Goal: Navigation & Orientation: Understand site structure

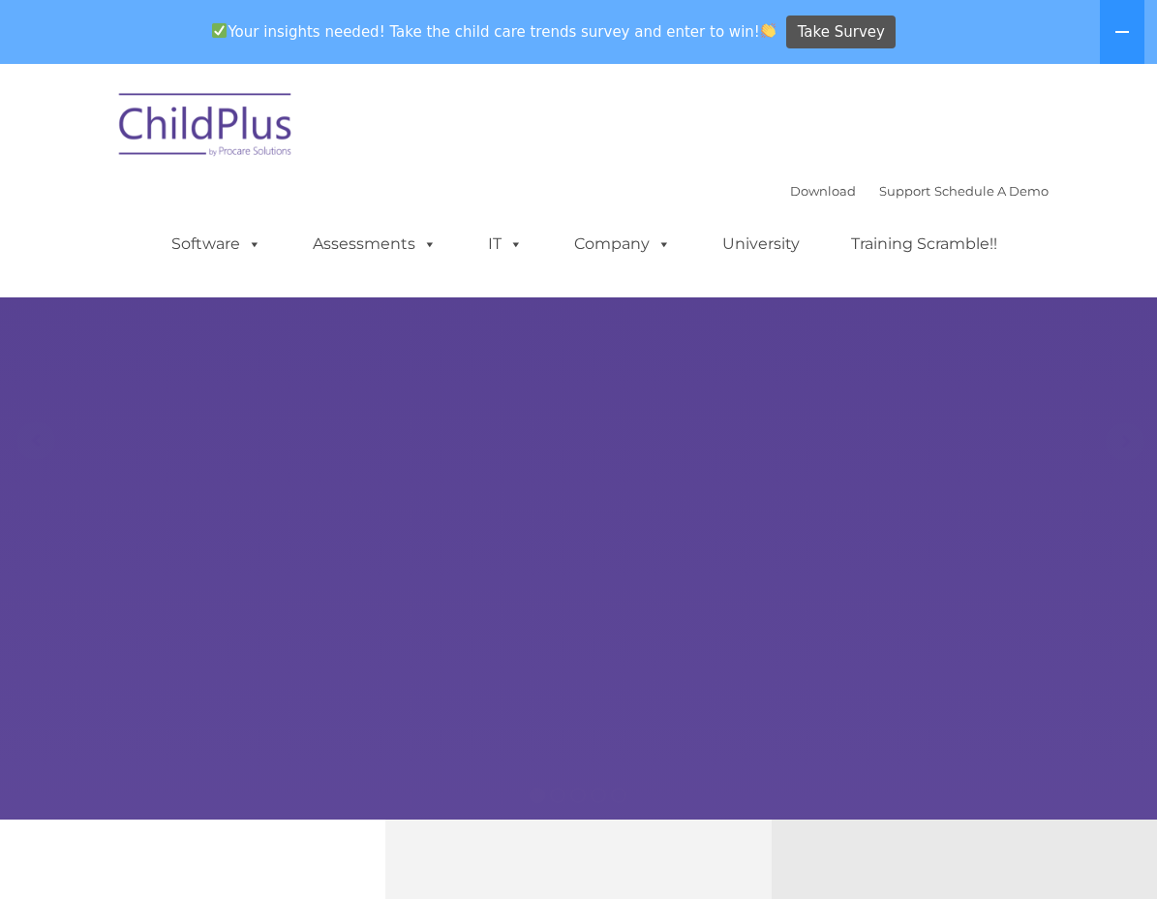
select select "MEDIUM"
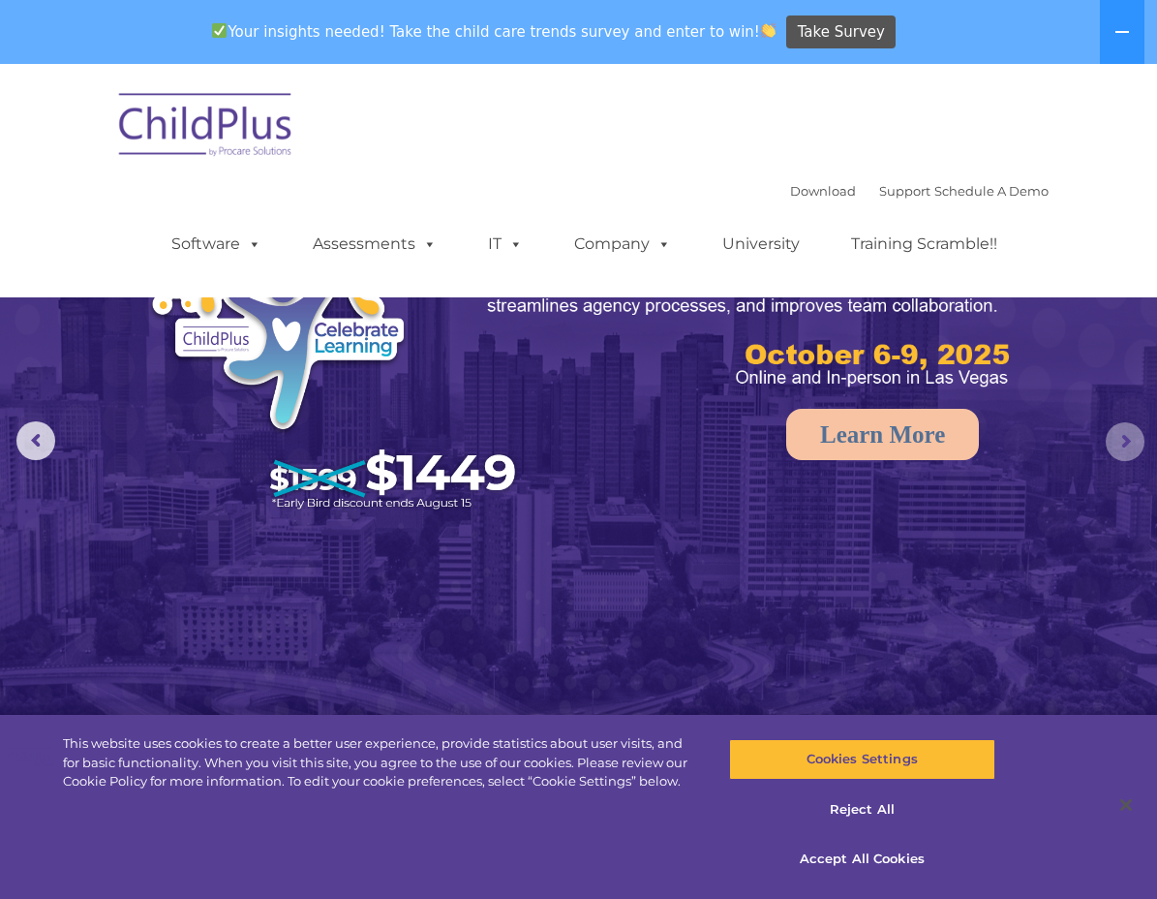
click at [1128, 451] on rs-arrow at bounding box center [1125, 441] width 39 height 39
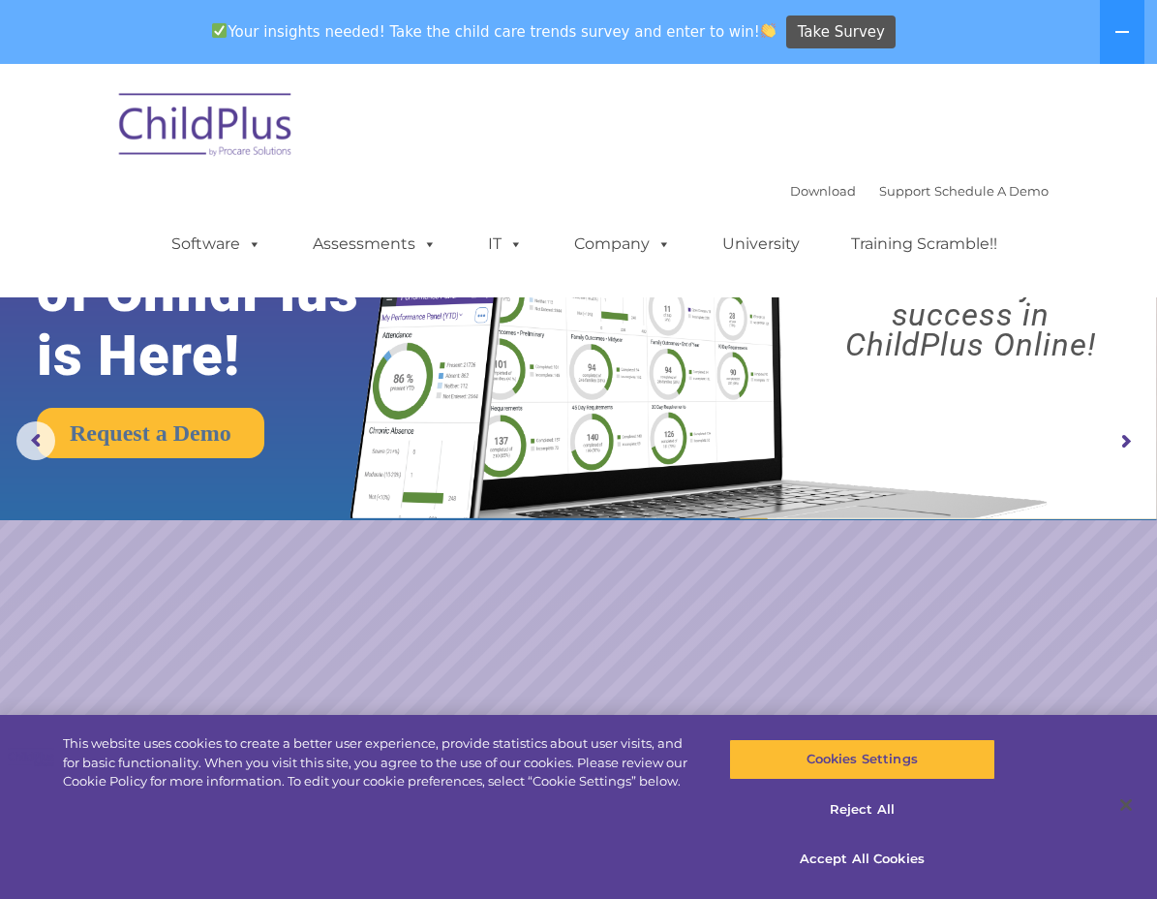
click at [1125, 452] on rs-arrow at bounding box center [1125, 441] width 39 height 39
click at [1125, 445] on rs-arrow at bounding box center [1125, 441] width 39 height 39
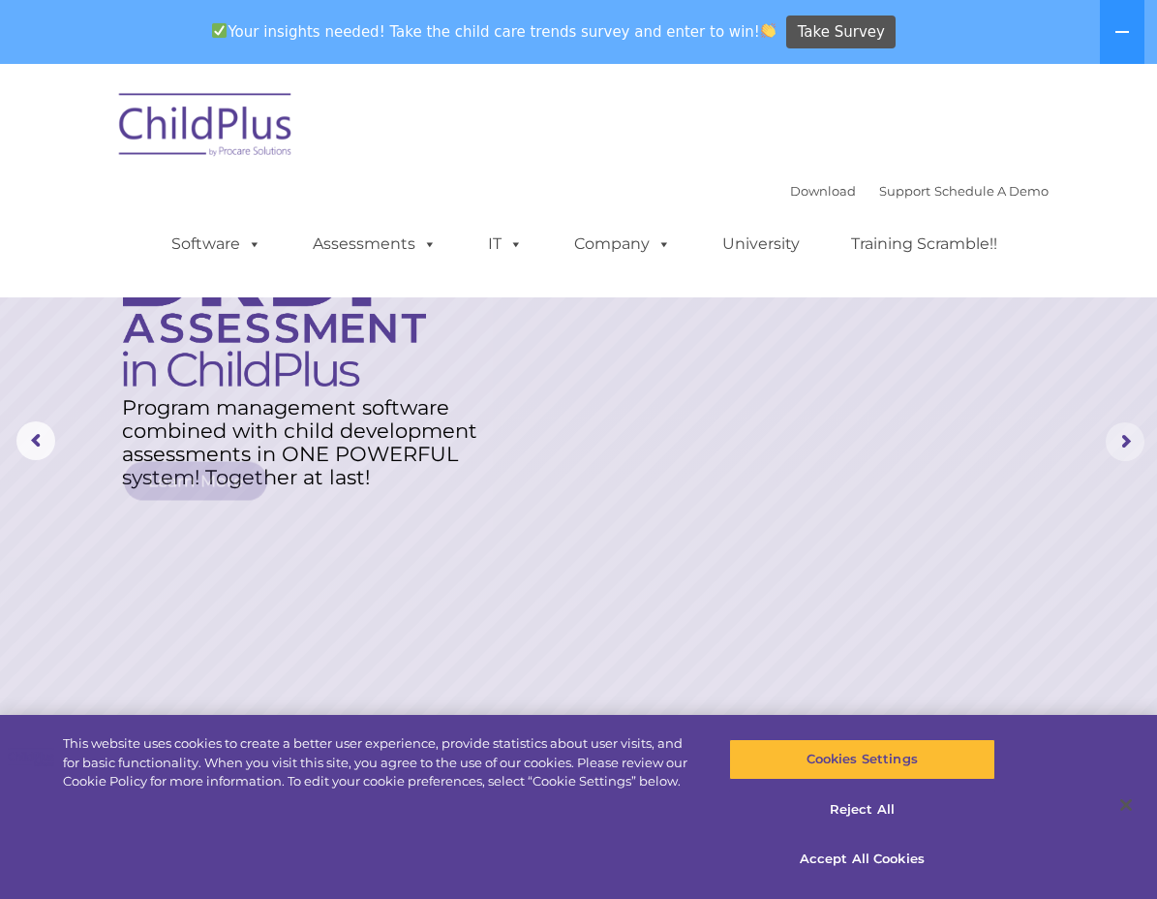
click at [1125, 445] on rs-arrow at bounding box center [1125, 441] width 39 height 39
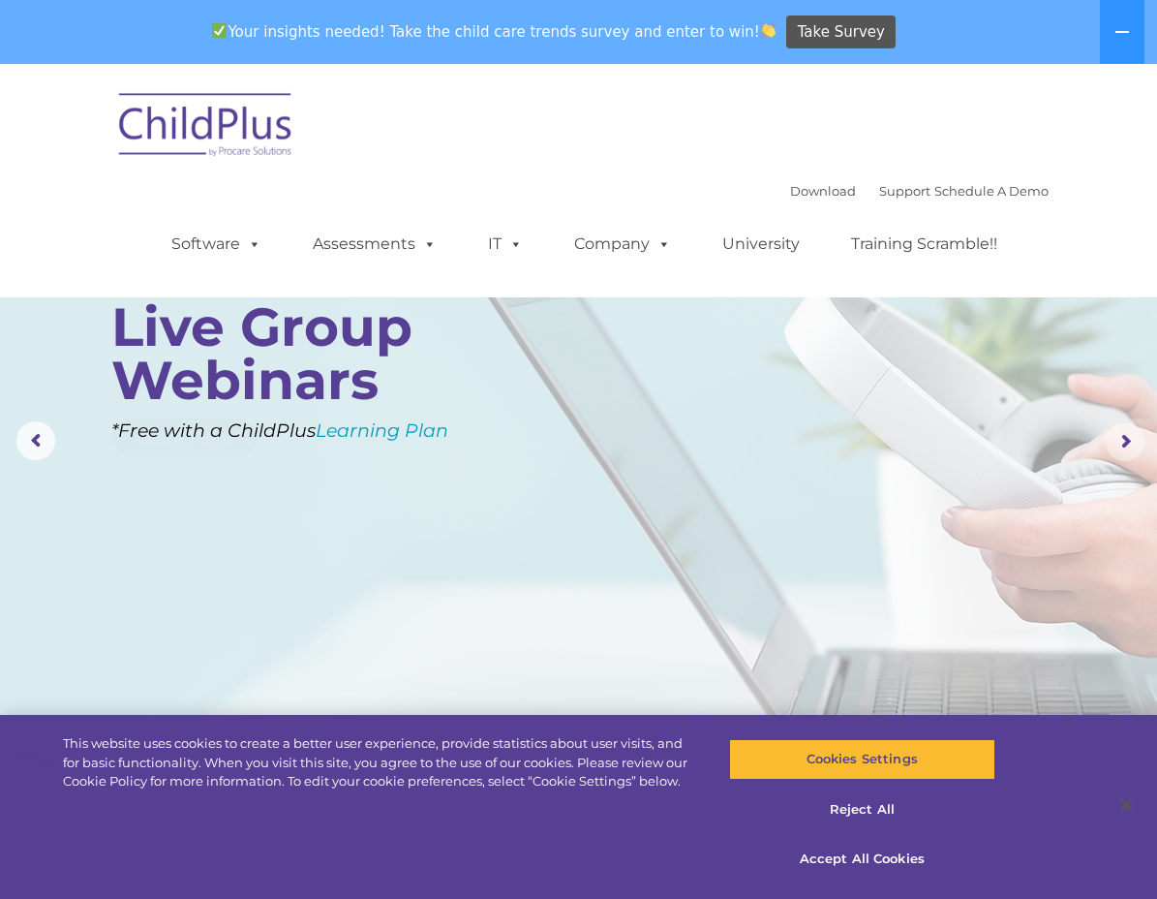
click at [1125, 445] on rs-arrow at bounding box center [1125, 441] width 39 height 39
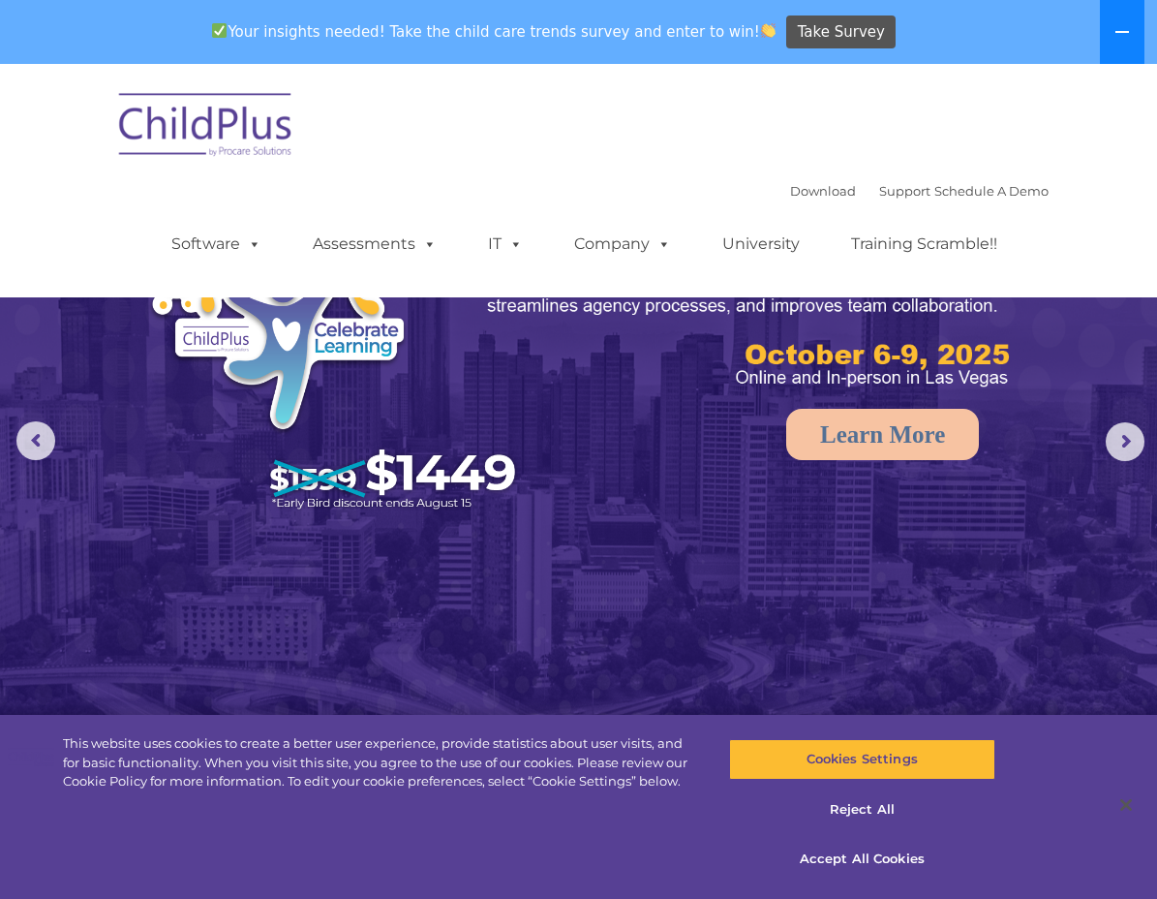
click at [1123, 27] on icon at bounding box center [1121, 31] width 15 height 15
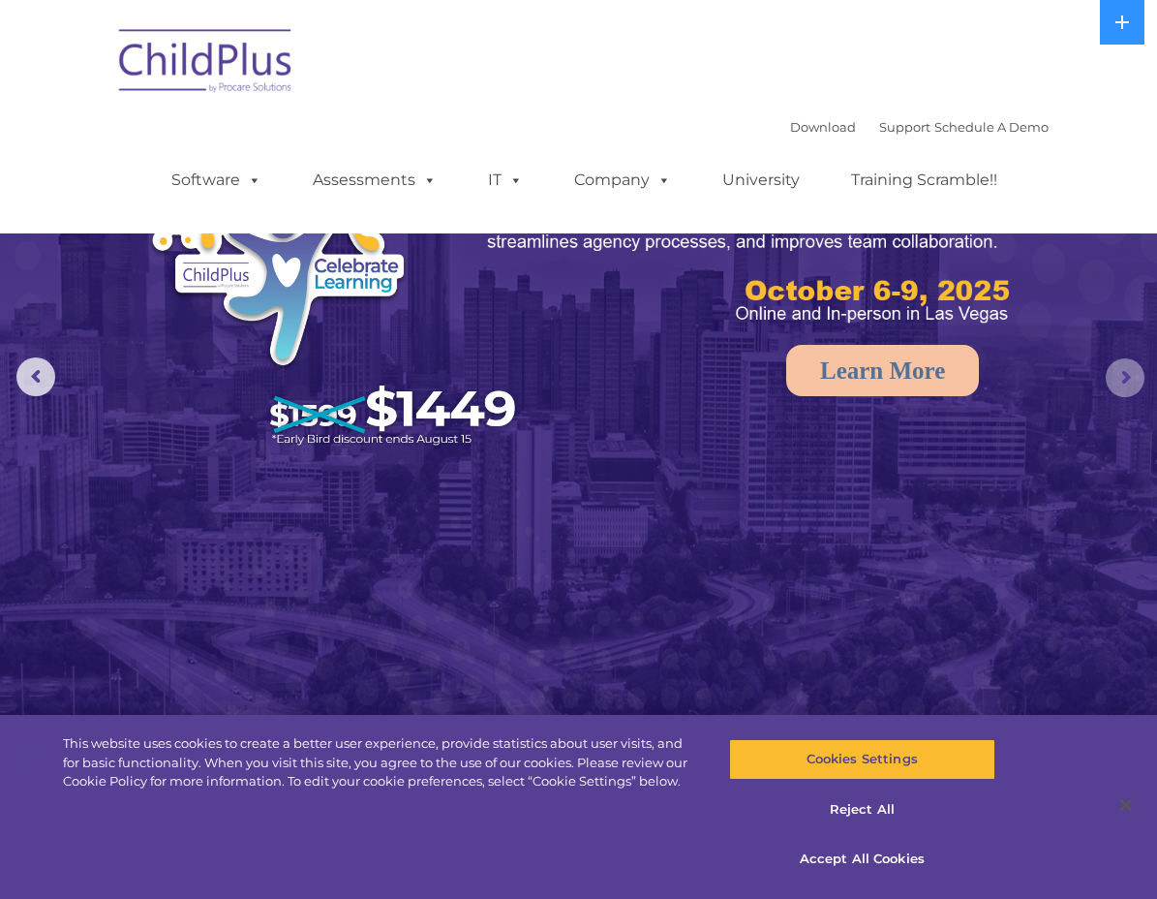
click at [1126, 381] on rs-arrow at bounding box center [1125, 377] width 39 height 39
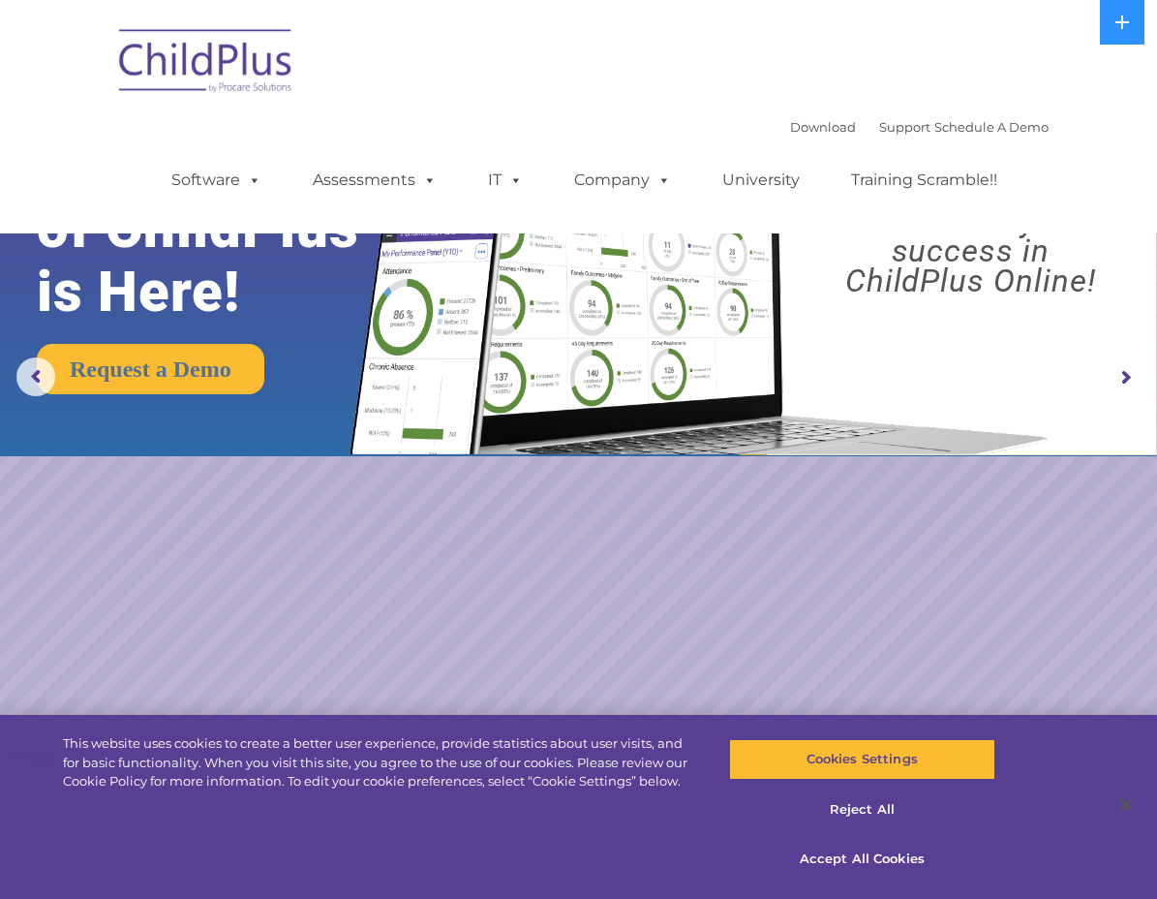
click at [1126, 381] on rs-arrow at bounding box center [1125, 377] width 39 height 39
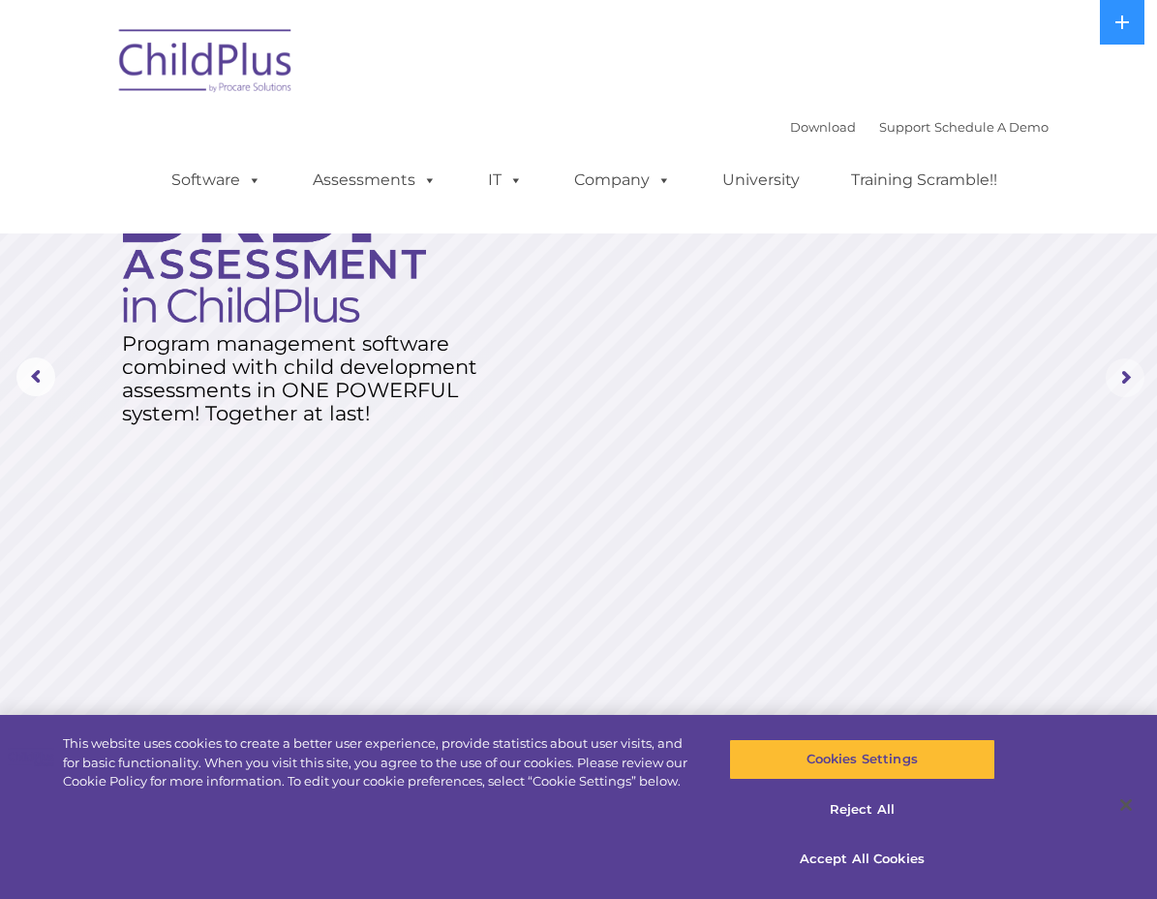
click at [1126, 381] on rs-arrow at bounding box center [1125, 377] width 39 height 39
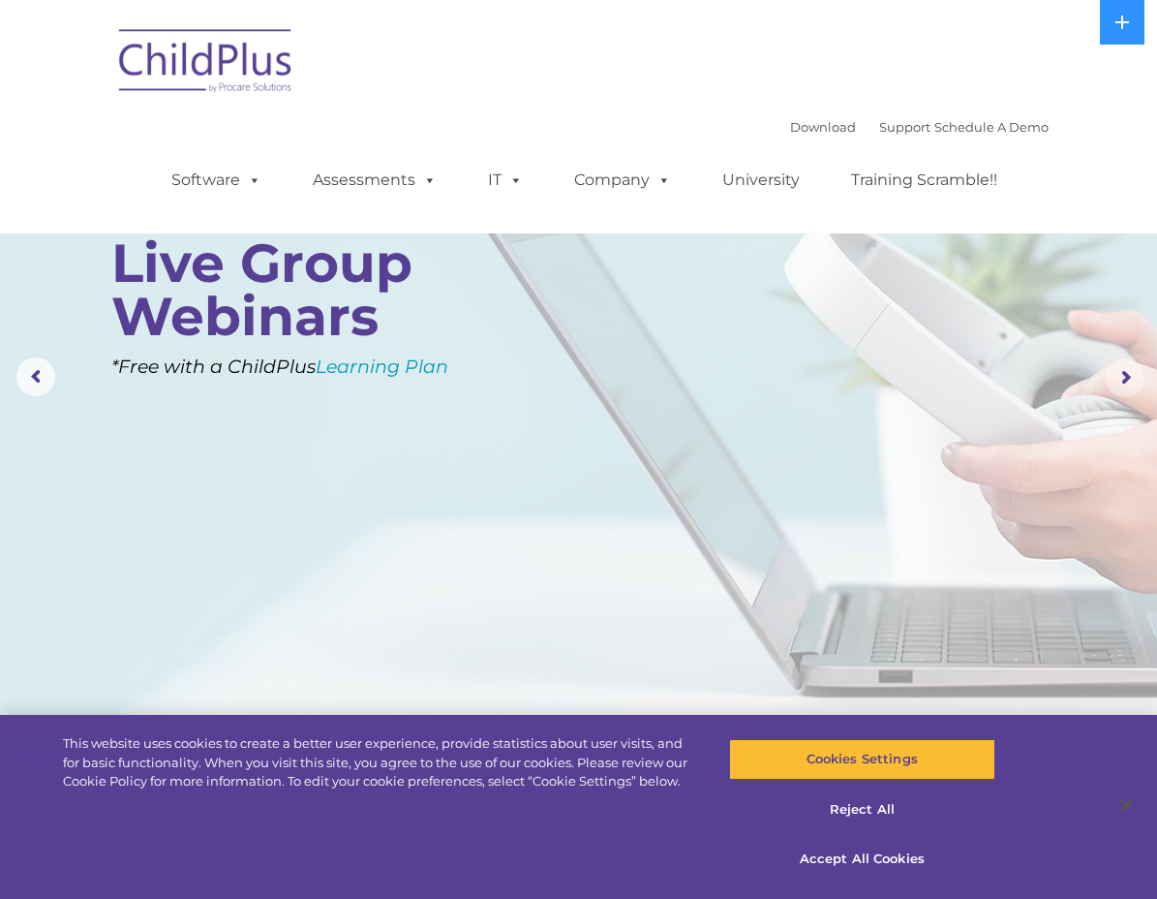
click at [1126, 381] on rs-arrow at bounding box center [1125, 377] width 39 height 39
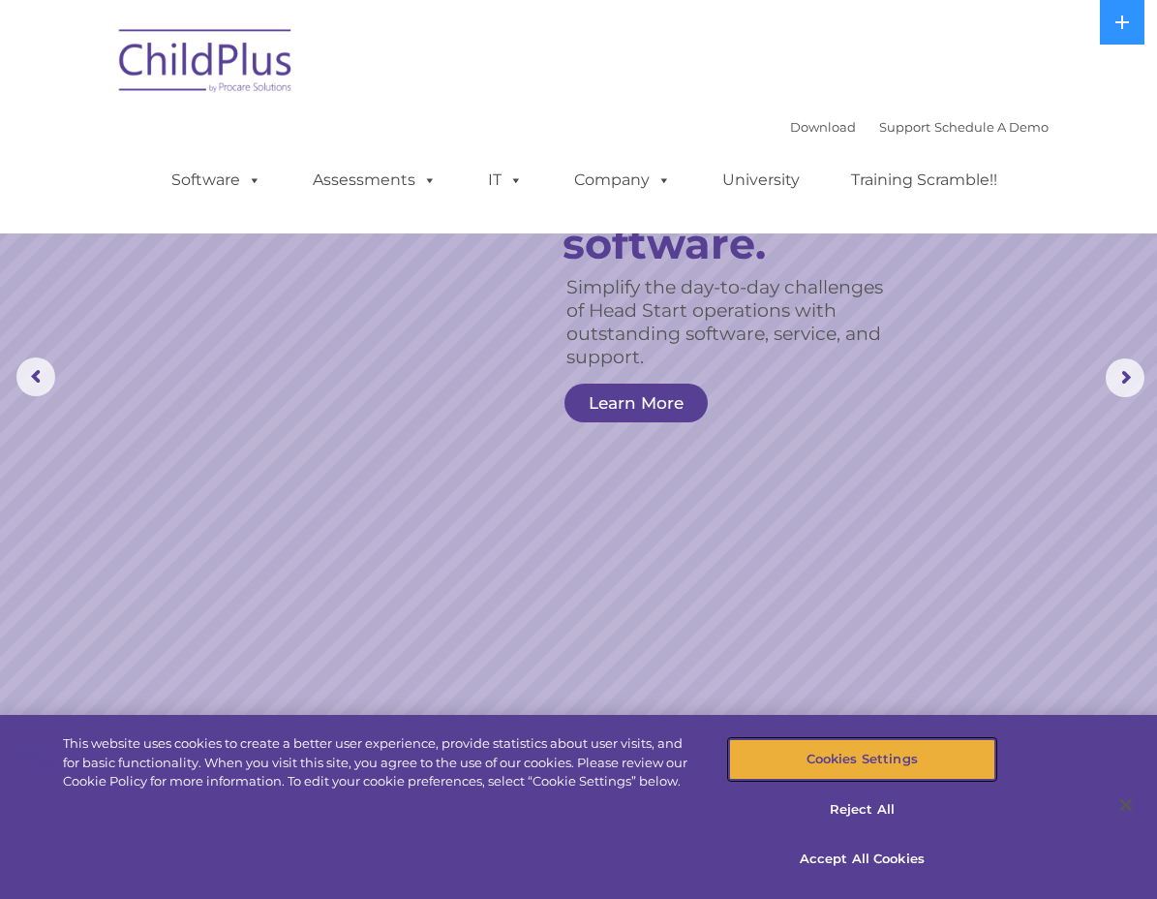
click at [863, 759] on button "Cookies Settings" at bounding box center [862, 759] width 266 height 41
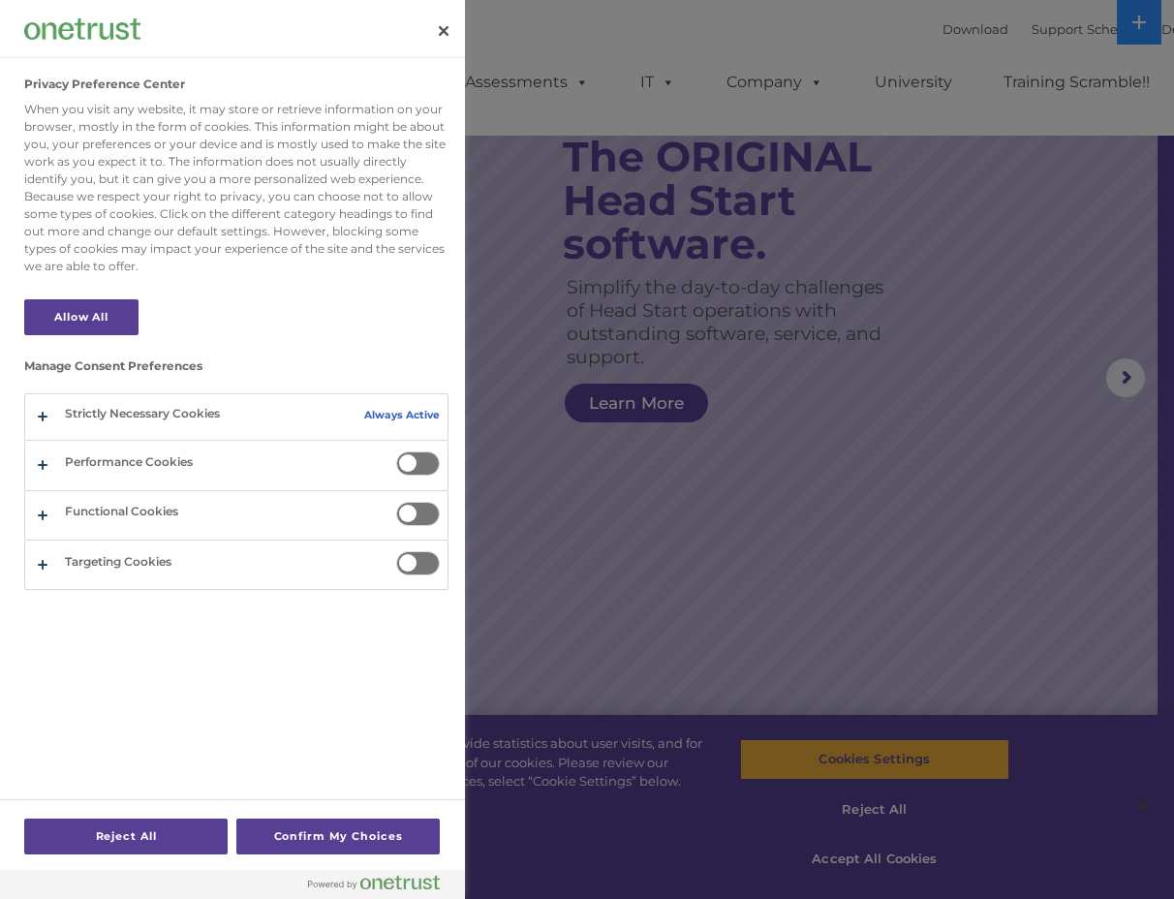
click at [863, 759] on div at bounding box center [587, 449] width 1174 height 899
click at [446, 29] on button "Close" at bounding box center [443, 31] width 43 height 43
